Goal: Task Accomplishment & Management: Use online tool/utility

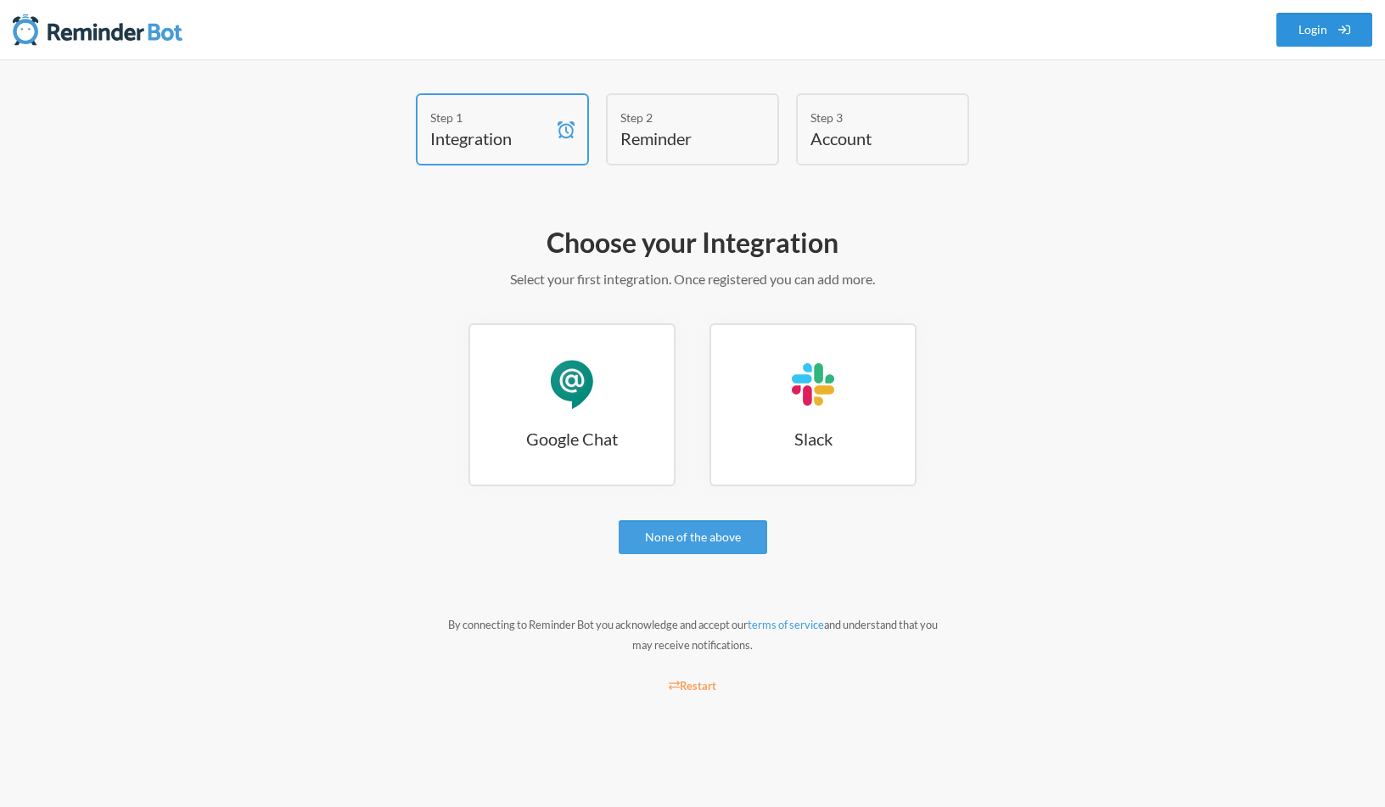
click at [1305, 28] on link "Login" at bounding box center [1324, 30] width 97 height 34
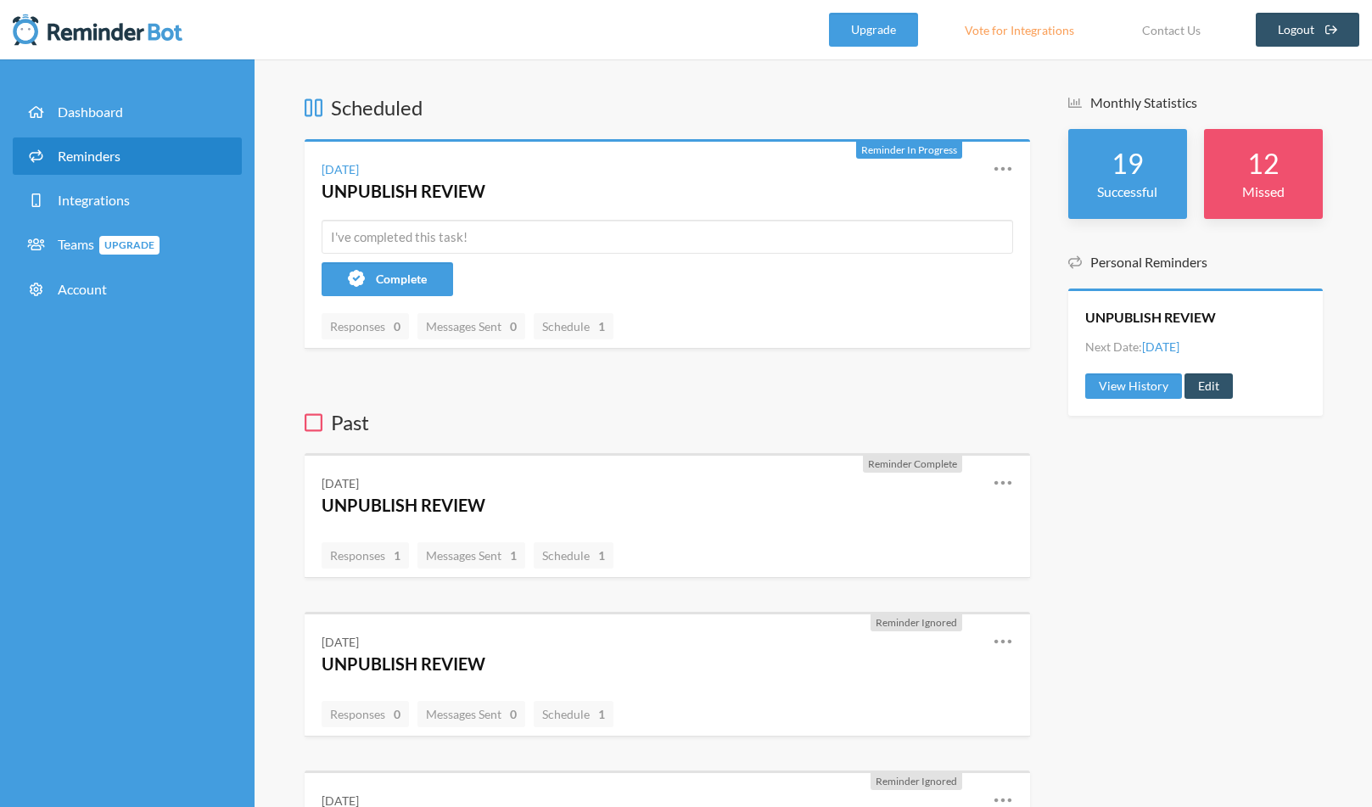
click at [85, 144] on link "Reminders" at bounding box center [127, 155] width 229 height 37
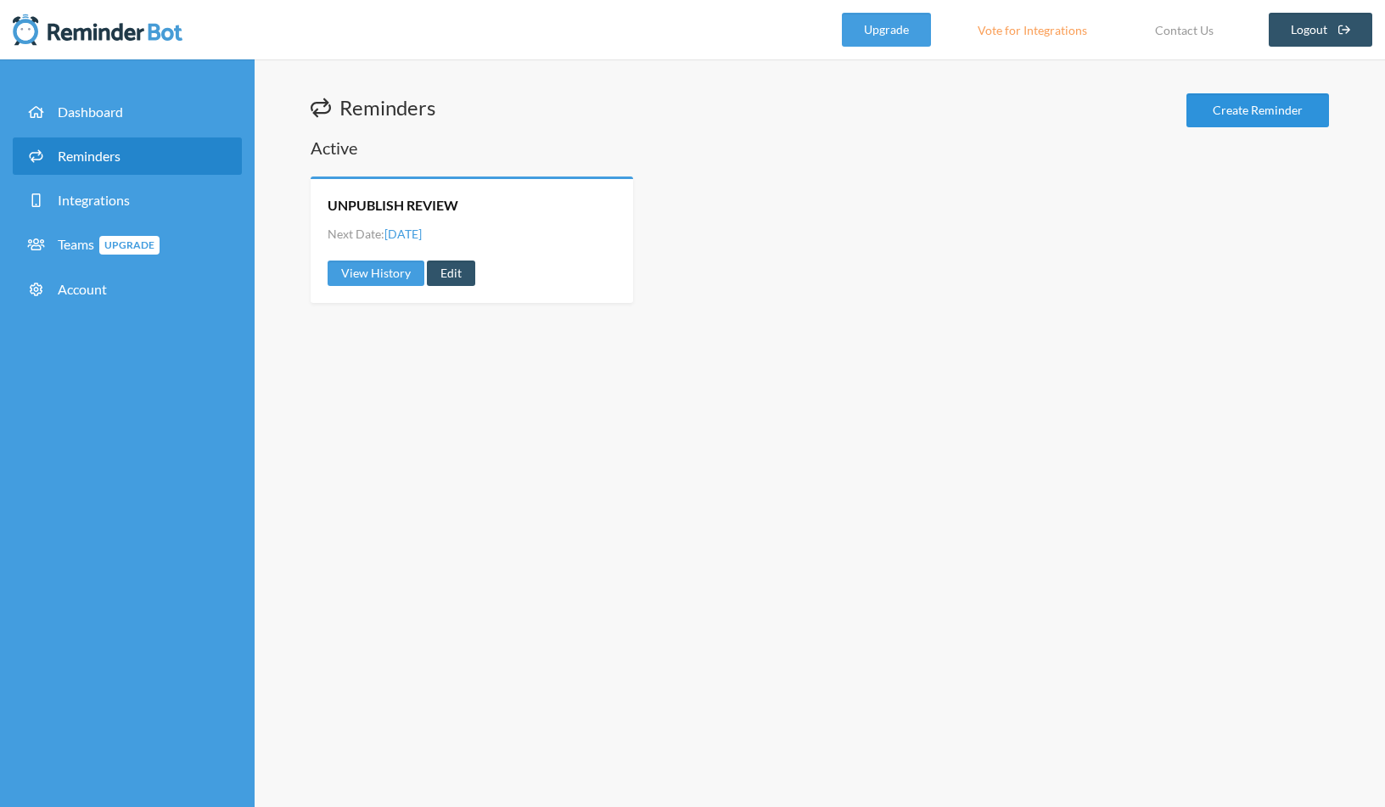
click at [1222, 115] on link "Create Reminder" at bounding box center [1257, 110] width 143 height 34
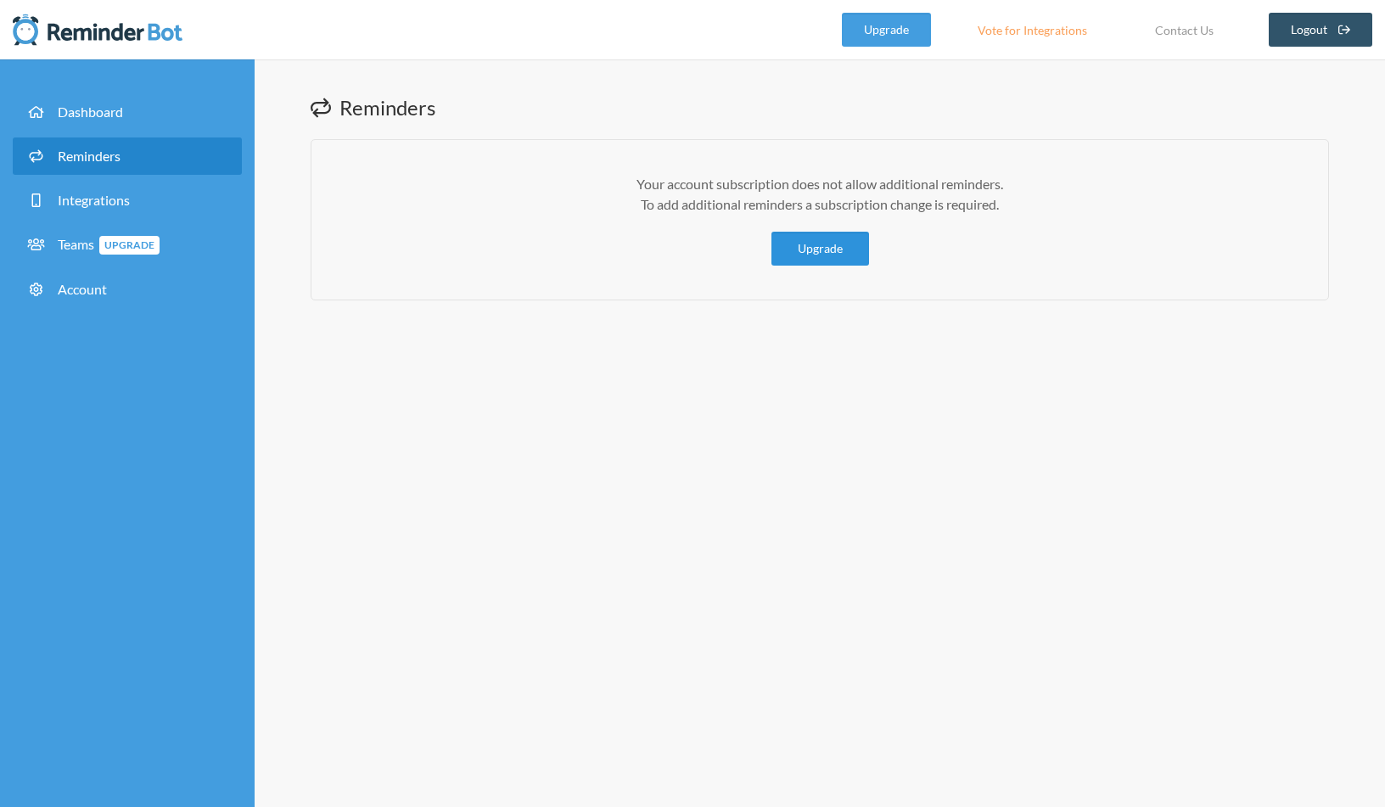
click at [811, 244] on link "Upgrade" at bounding box center [820, 249] width 98 height 34
